Goal: Task Accomplishment & Management: Complete application form

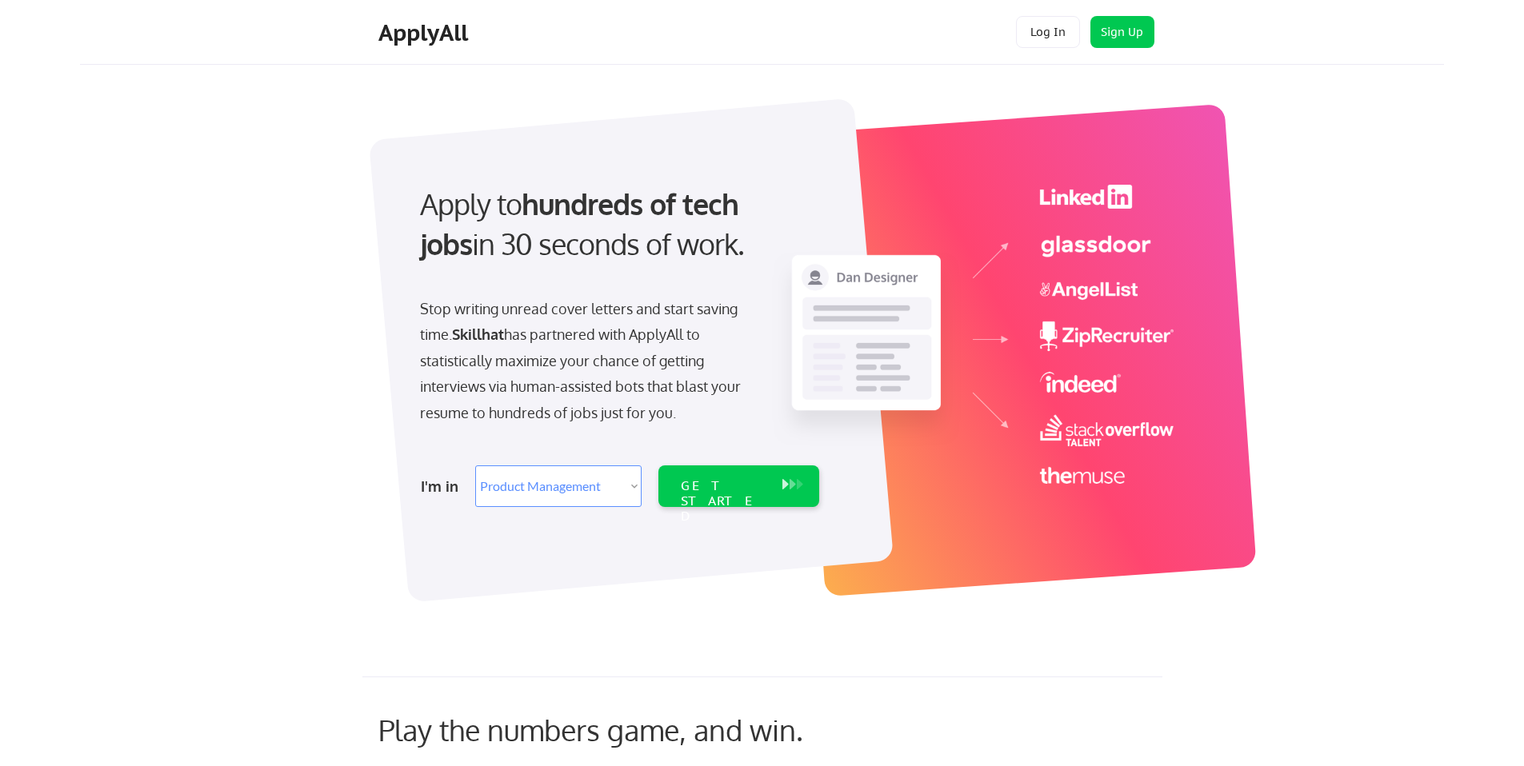
select select ""product""
click at [594, 494] on select "Select Role Web/Front-End Development Product Management UX/UI/Product Design P…" at bounding box center [558, 487] width 166 height 42
select select ""it_security""
click at [475, 466] on select "Select Role Web/Front-End Development Product Management UX/UI/Product Design P…" at bounding box center [558, 487] width 166 height 42
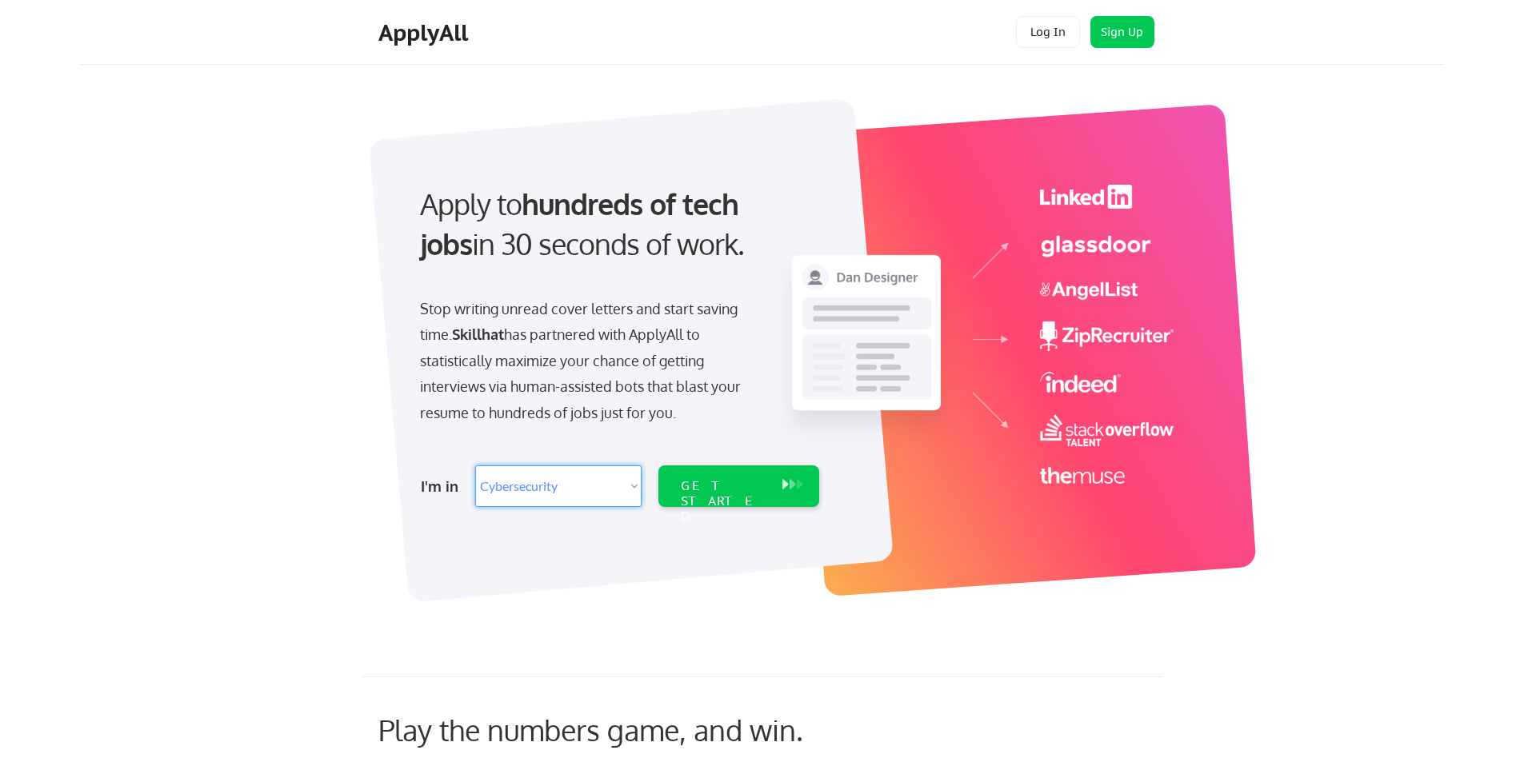
select select ""it_security""
click at [346, 558] on div "Apply to hundreds of tech jobs in 30 seconds of work. Stop writing unread cover…" at bounding box center [787, 351] width 1313 height 549
click at [494, 480] on select "Select Role Web/Front-End Development Product Management UX/UI/Product Design P…" at bounding box center [558, 487] width 166 height 42
click at [328, 559] on div "Apply to hundreds of tech jobs in 30 seconds of work. Stop writing unread cover…" at bounding box center [787, 351] width 1313 height 549
